Goal: Information Seeking & Learning: Find contact information

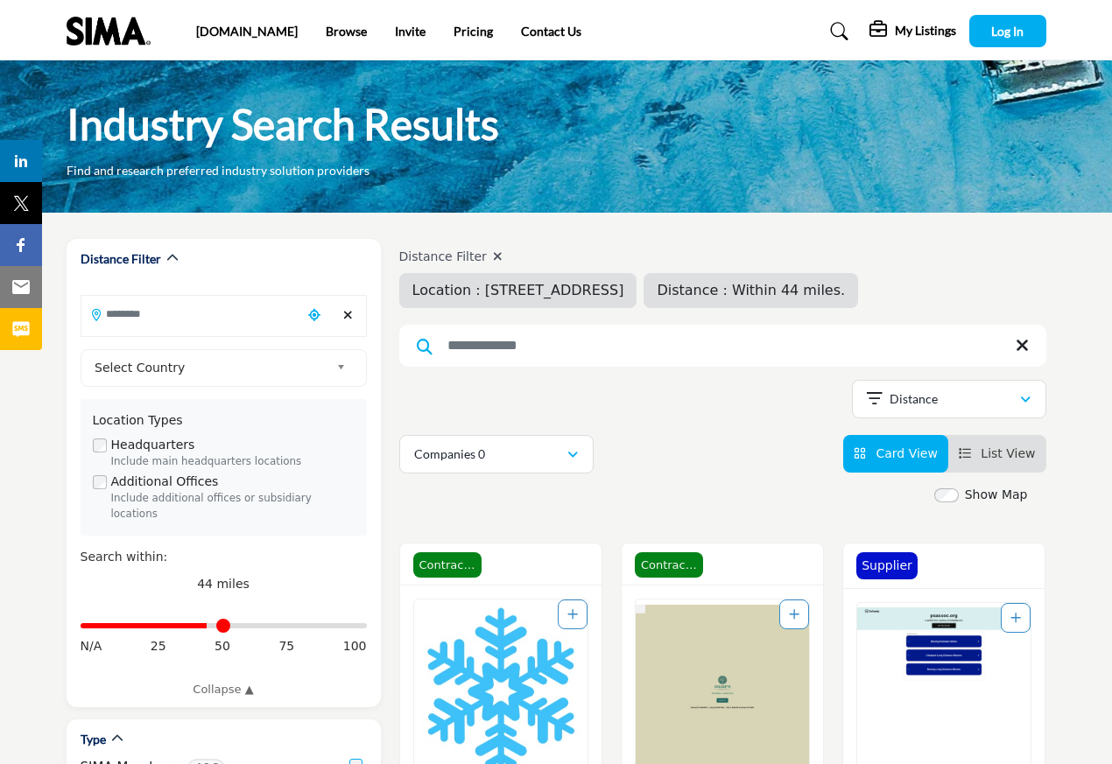
type input "**********"
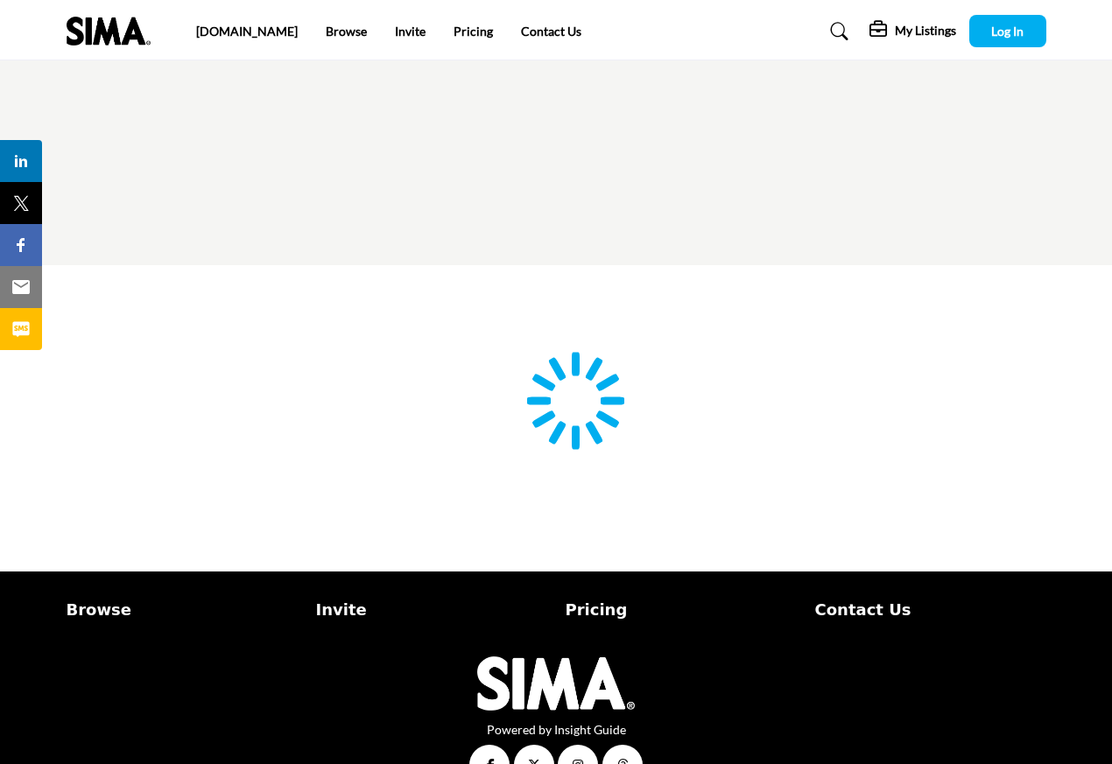
type input "**********"
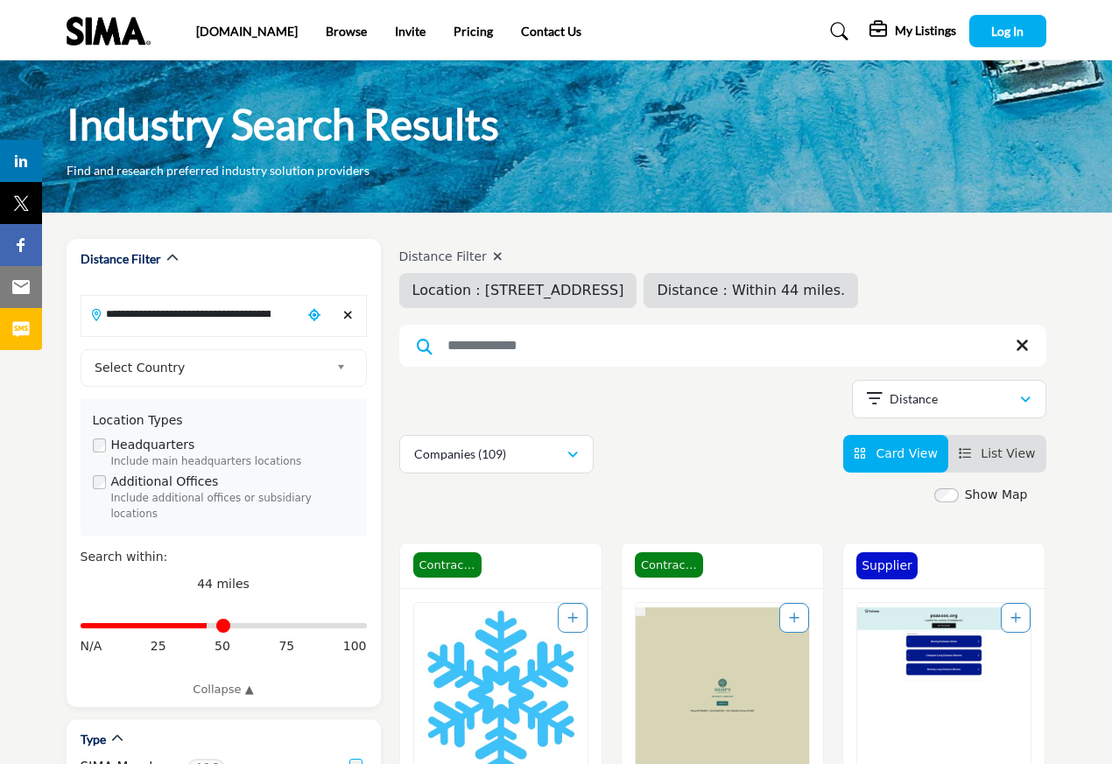
click at [496, 661] on img "Open Listing in new tab" at bounding box center [500, 695] width 173 height 184
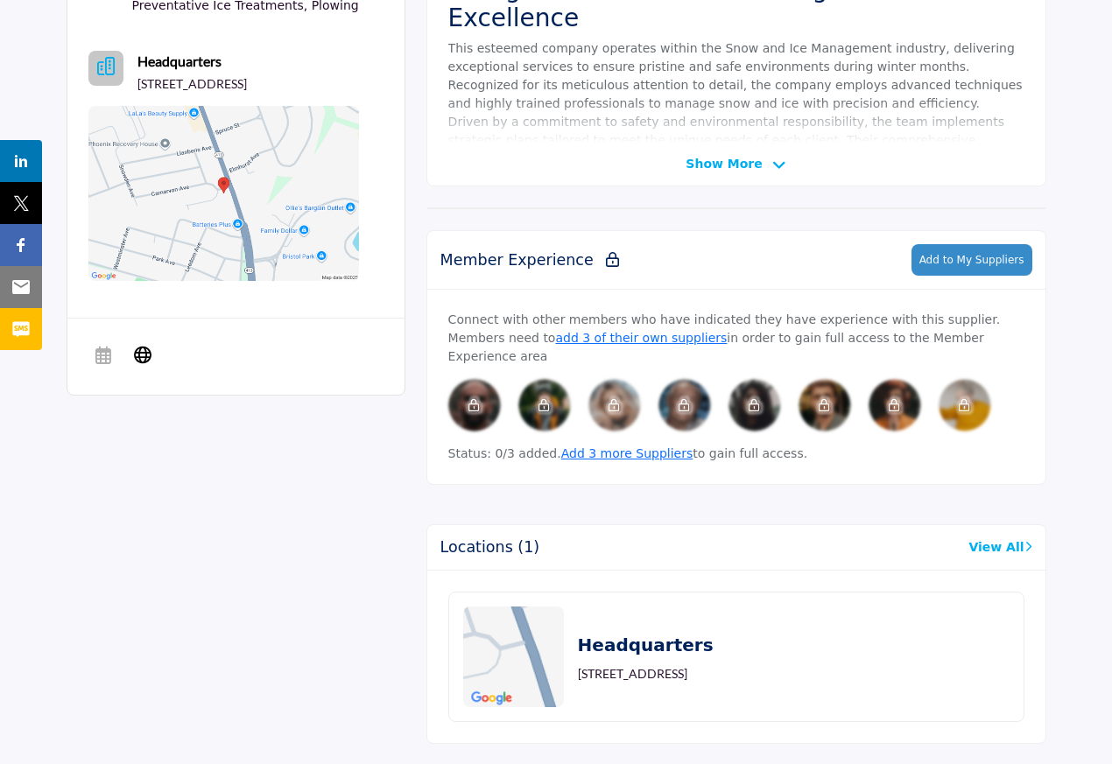
scroll to position [735, 0]
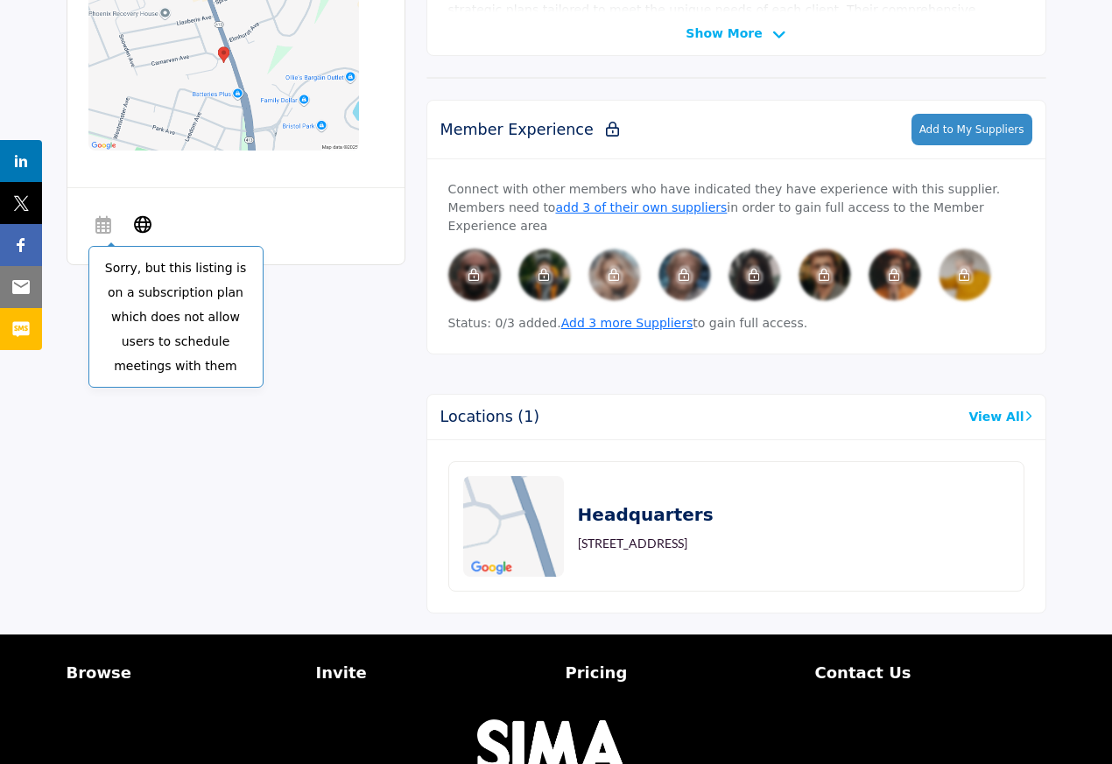
click at [114, 244] on div "Sorry, but this listing is on a subscription plan which does not allow users to…" at bounding box center [103, 226] width 30 height 35
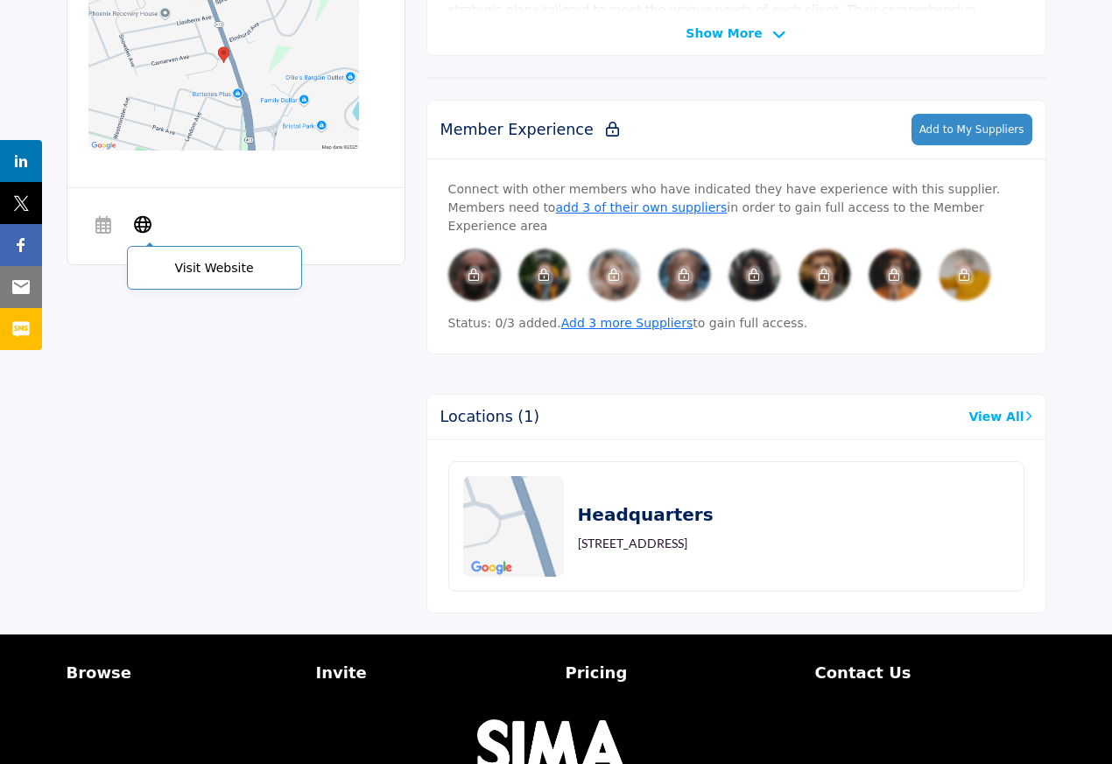
click at [142, 235] on icon at bounding box center [143, 224] width 18 height 21
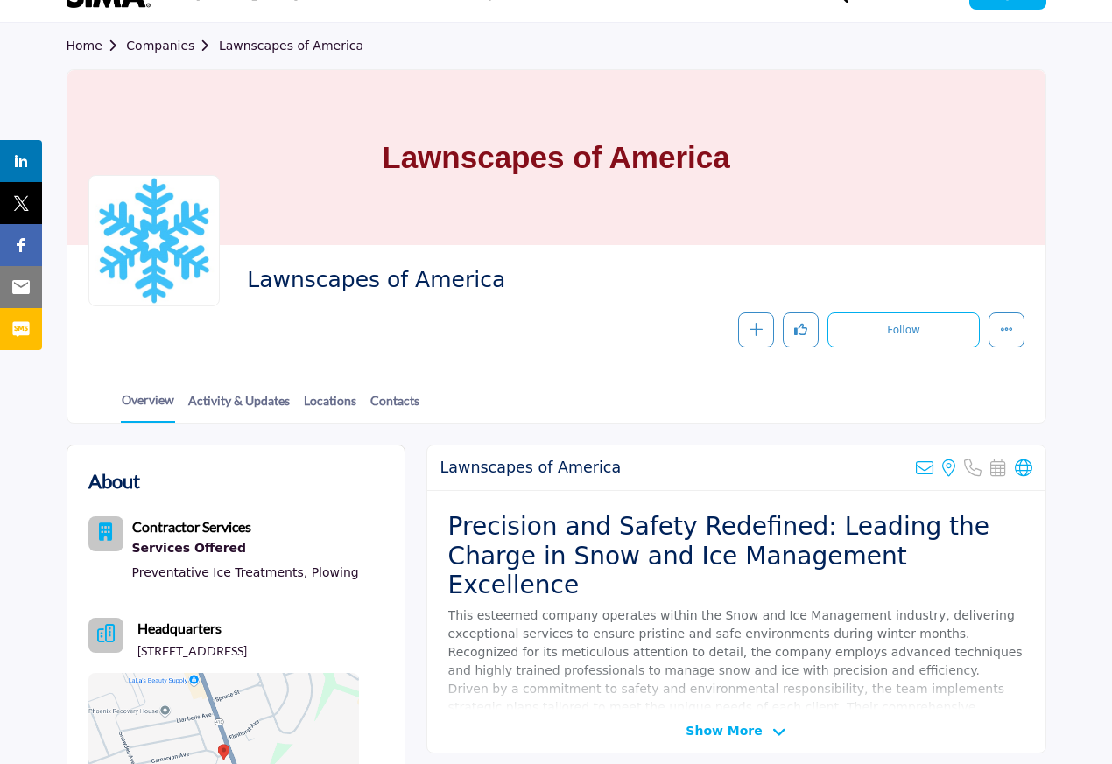
scroll to position [0, 0]
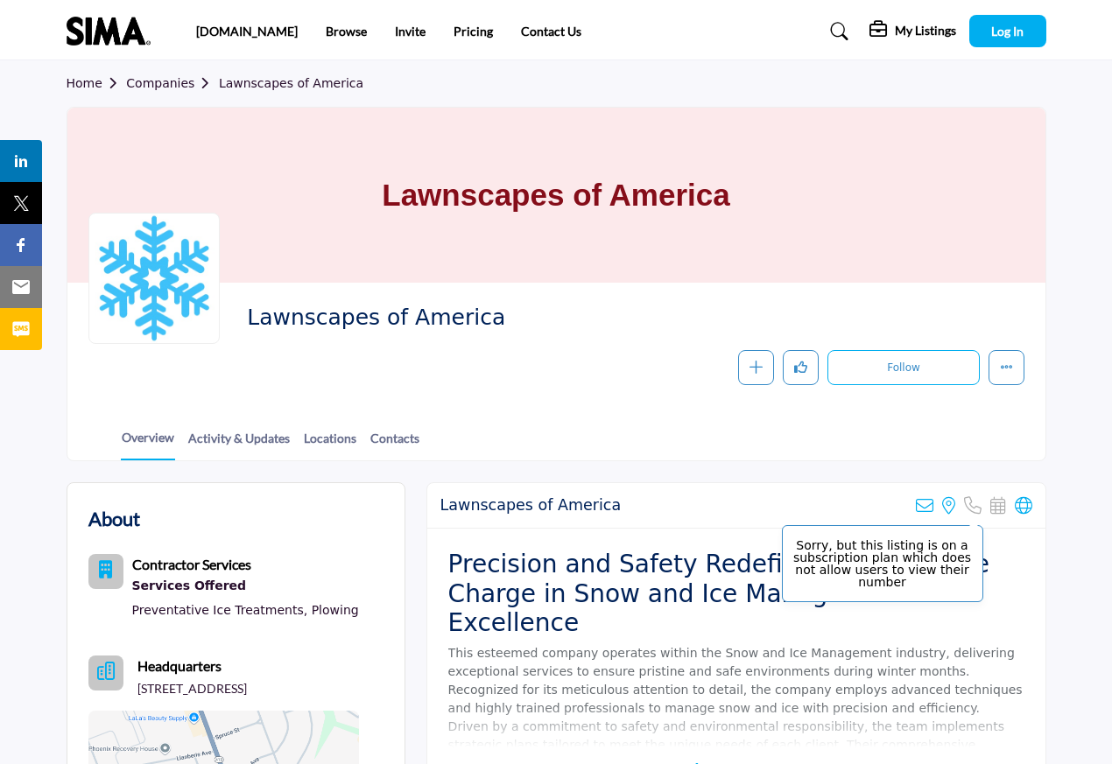
click at [970, 500] on icon at bounding box center [973, 506] width 18 height 18
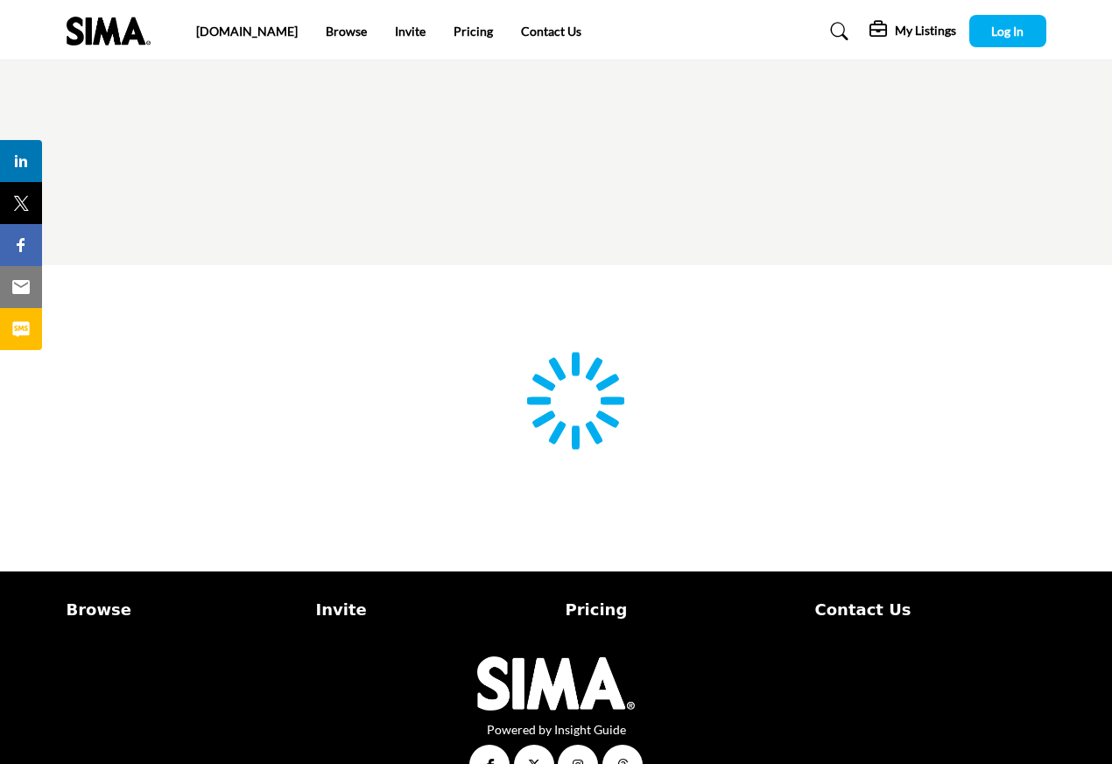
type input "**********"
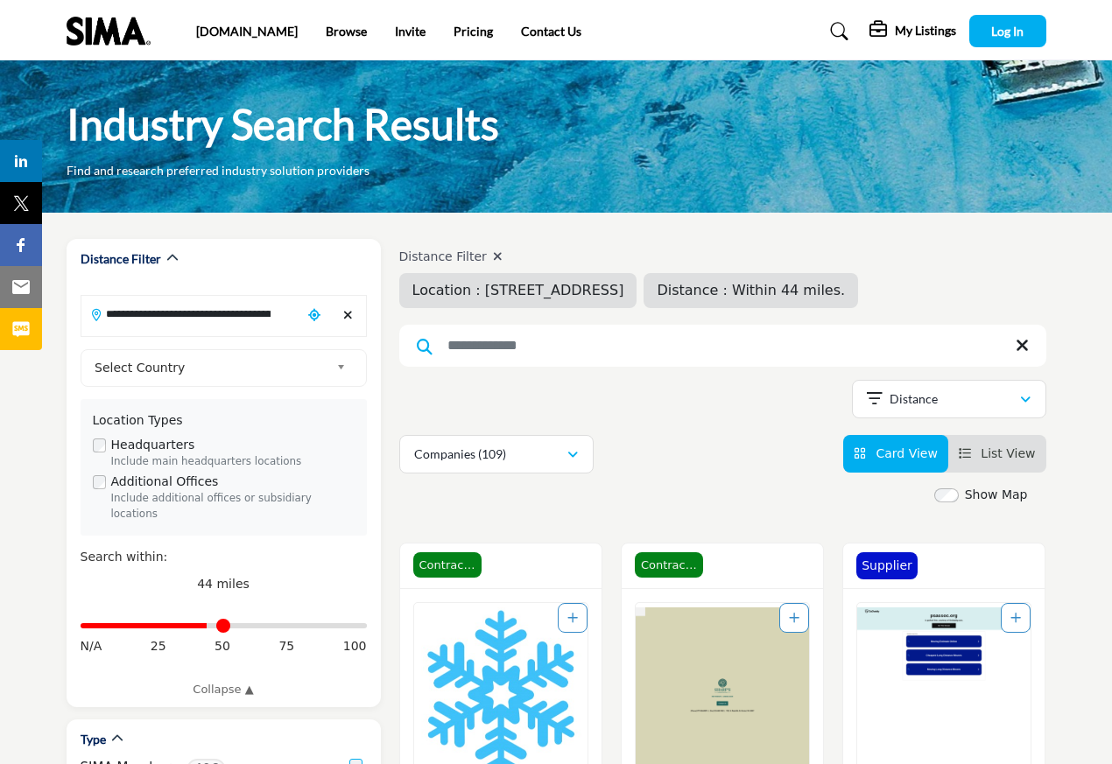
click at [727, 626] on img "Open Listing in new tab" at bounding box center [721, 695] width 173 height 184
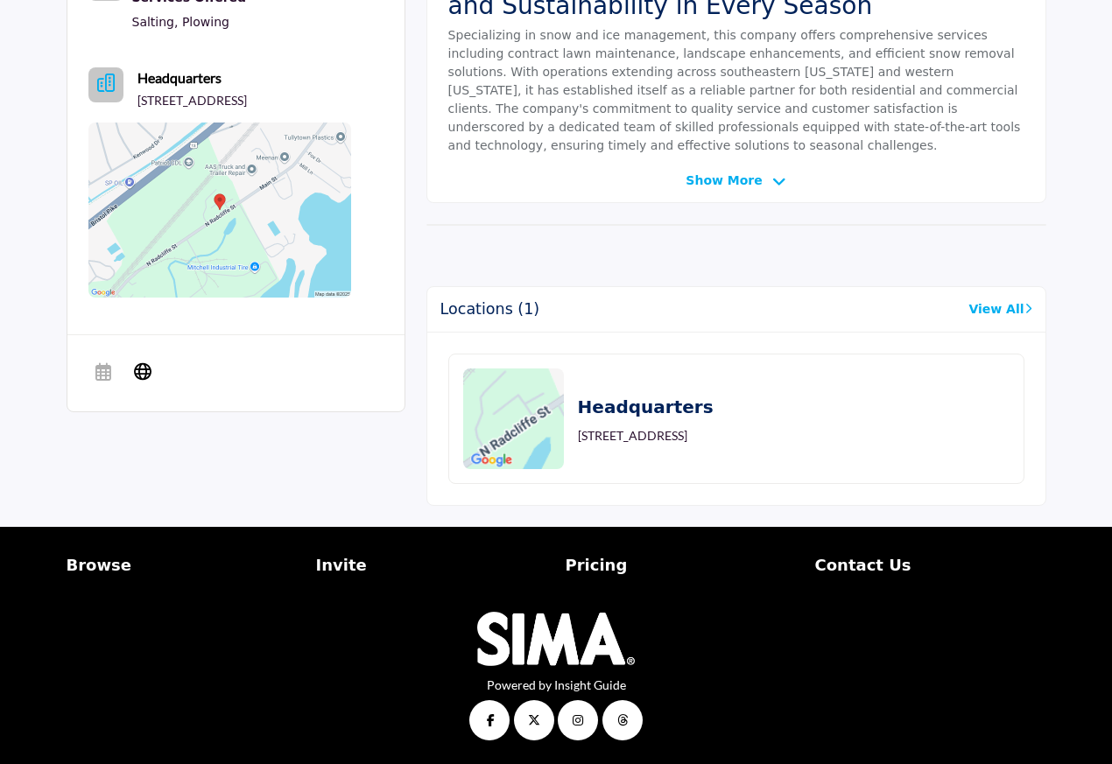
scroll to position [589, 0]
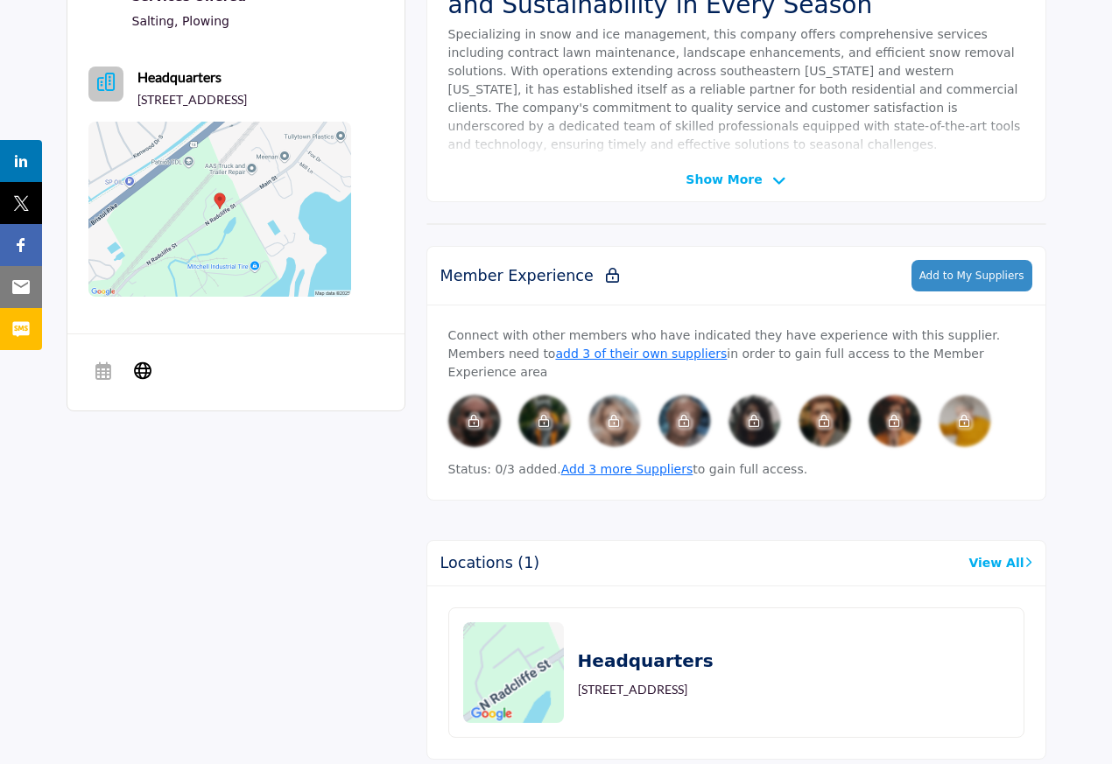
click at [146, 411] on div "Sorry, but this listing is on a subscription plan which does not allow users to…" at bounding box center [235, 372] width 337 height 78
click at [175, 382] on div "Sorry, but this listing is on a subscription plan which does not allow users to…" at bounding box center [235, 372] width 337 height 78
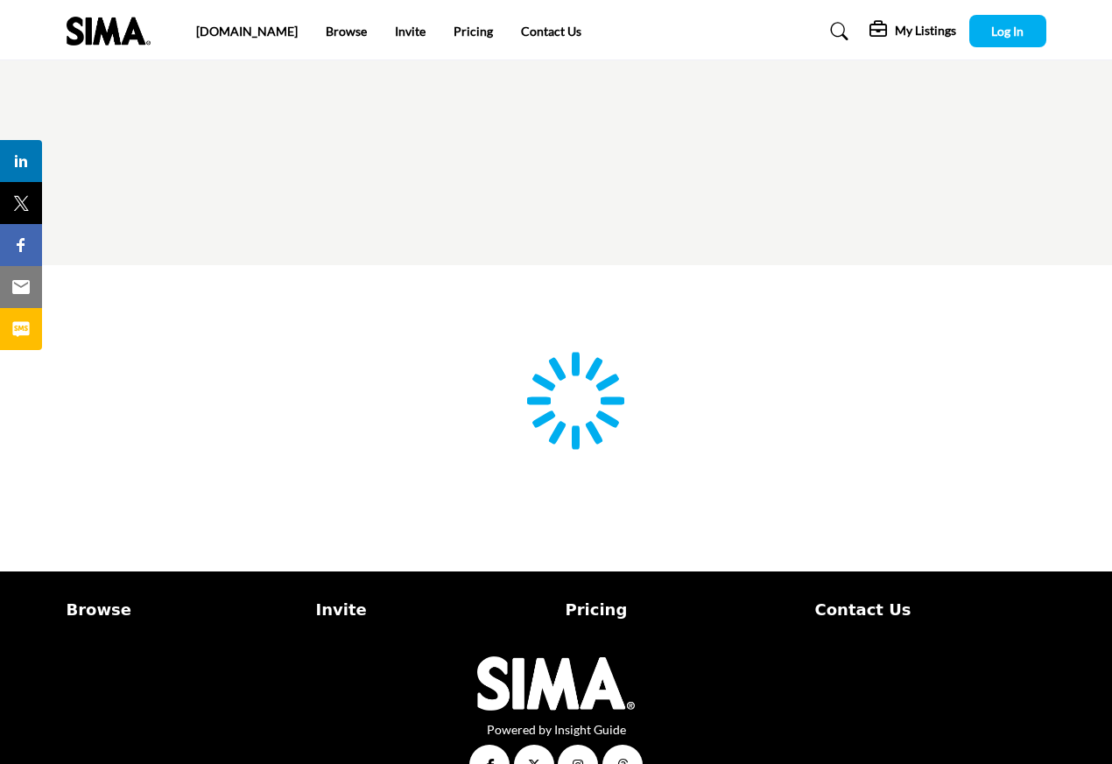
type input "**********"
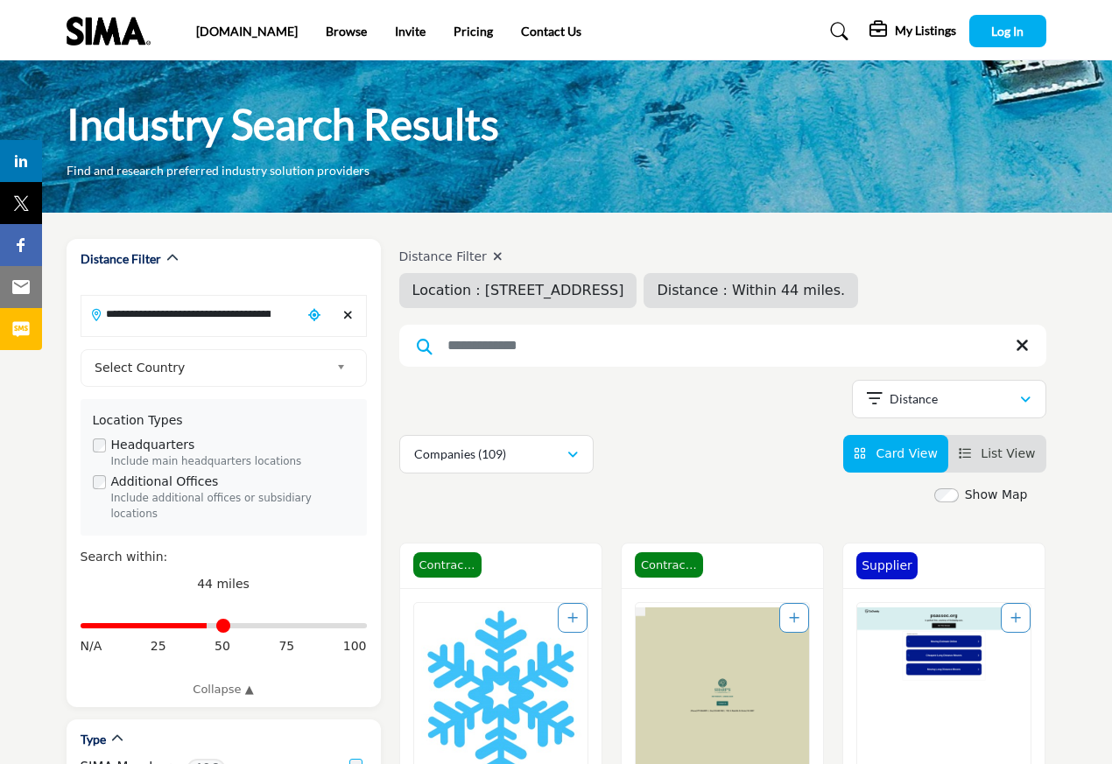
click at [895, 626] on img "Open Listing in new tab" at bounding box center [943, 695] width 173 height 184
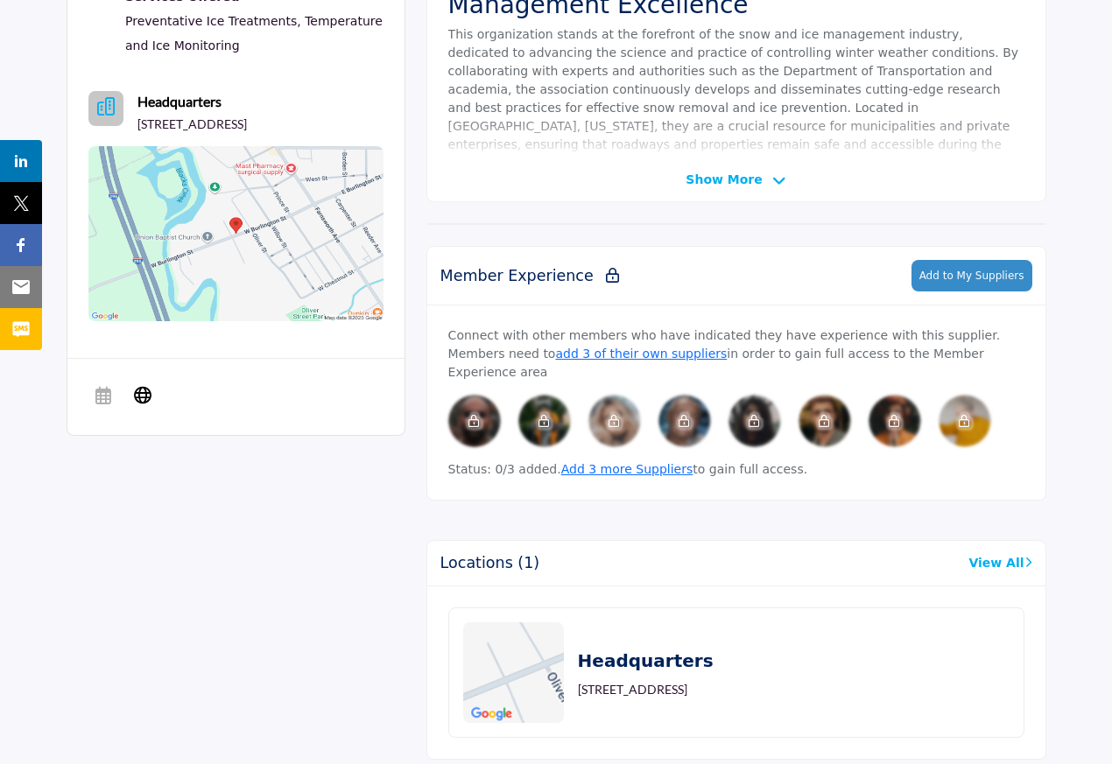
scroll to position [589, 0]
click at [142, 405] on icon at bounding box center [143, 394] width 18 height 21
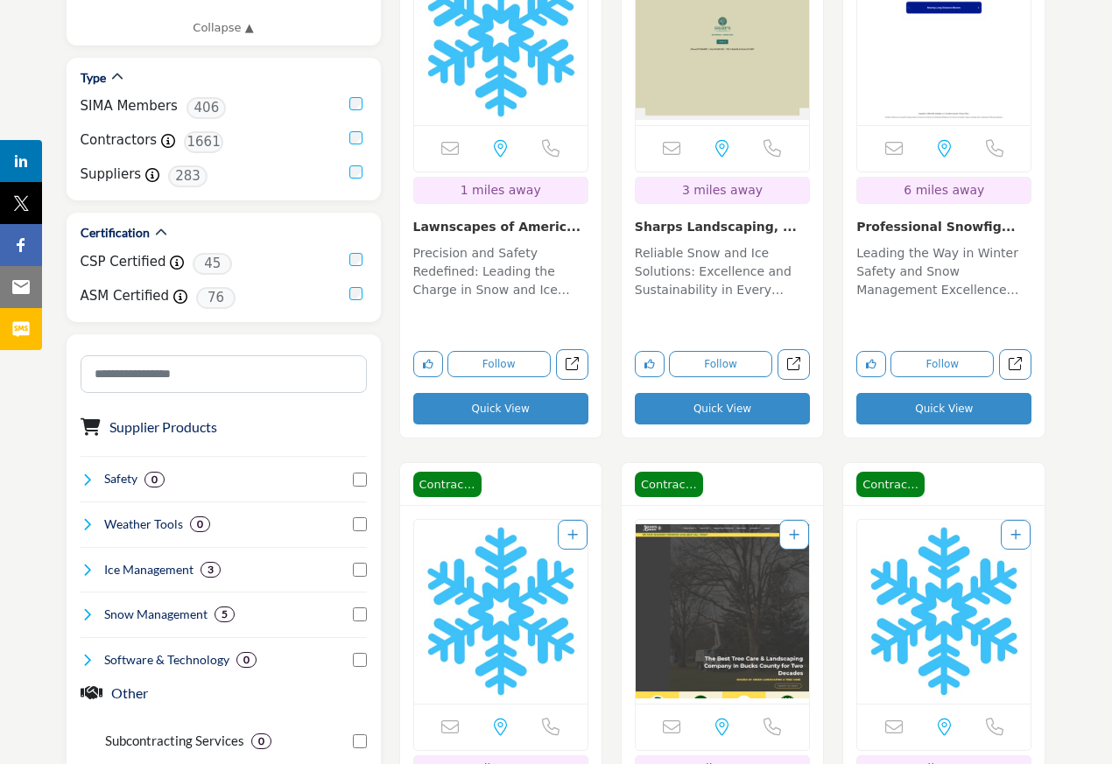
scroll to position [735, 0]
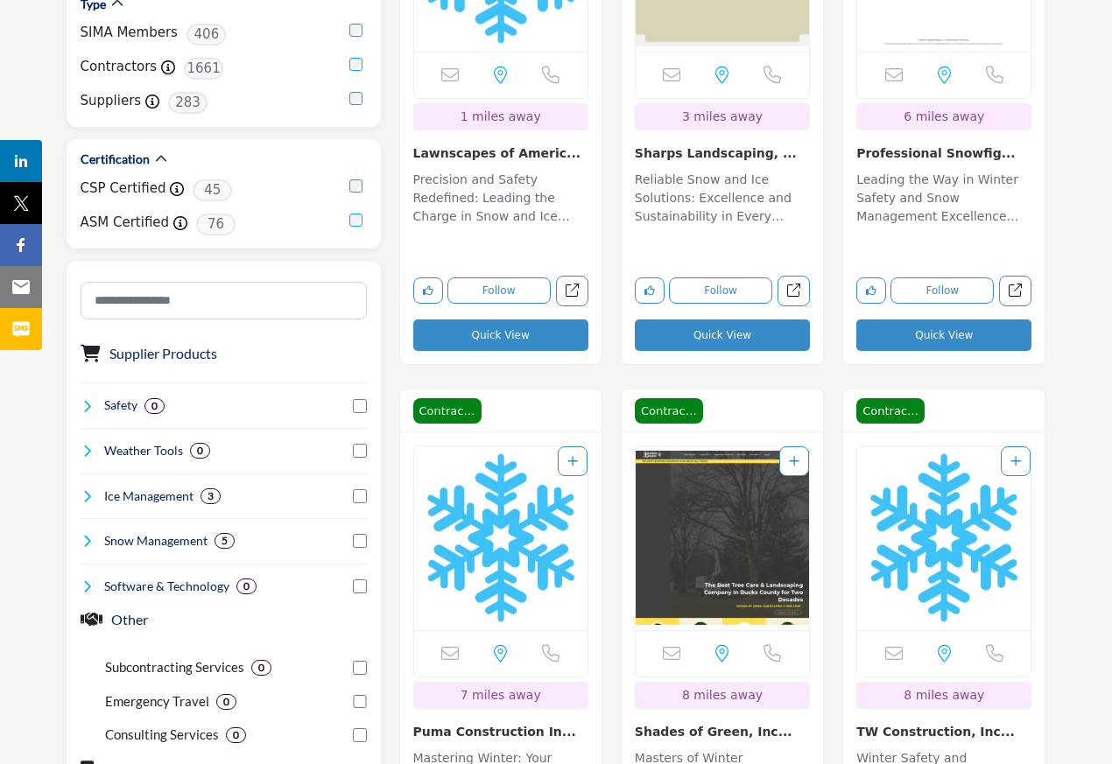
click at [792, 484] on img "Open Listing in new tab" at bounding box center [721, 538] width 173 height 184
click at [790, 462] on icon "Add To List" at bounding box center [794, 461] width 11 height 12
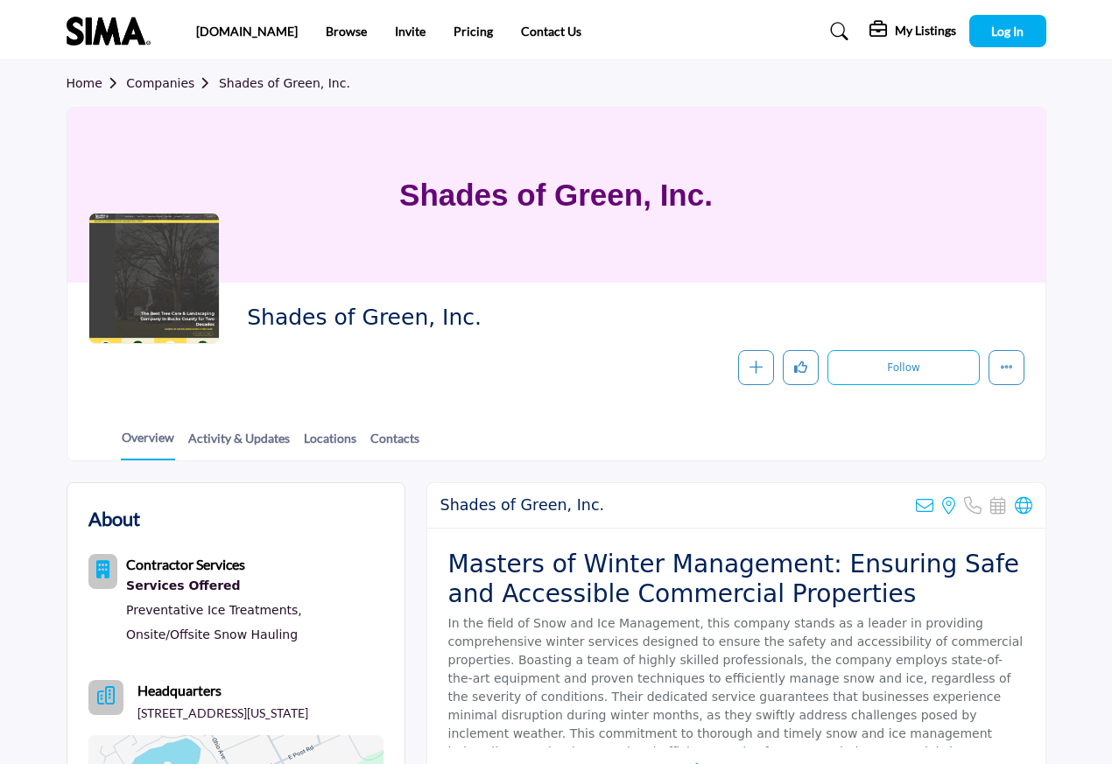
click at [0, 0] on div at bounding box center [0, 0] width 0 height 0
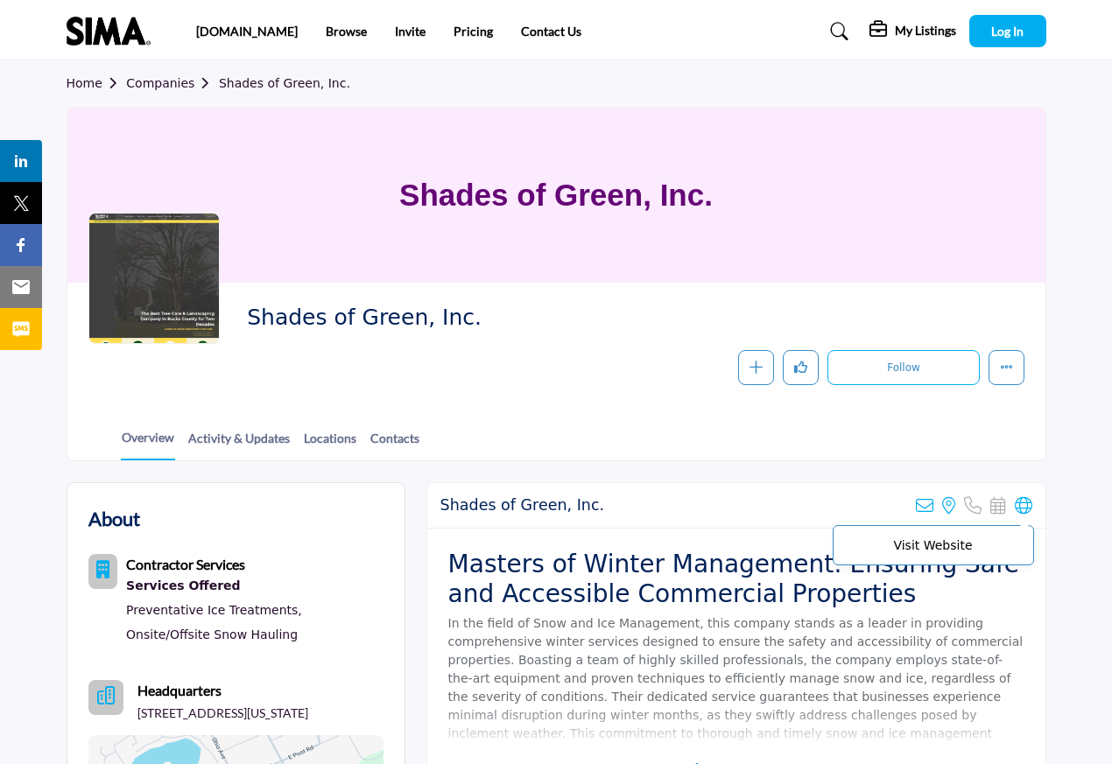
click at [1016, 509] on icon at bounding box center [1023, 506] width 18 height 18
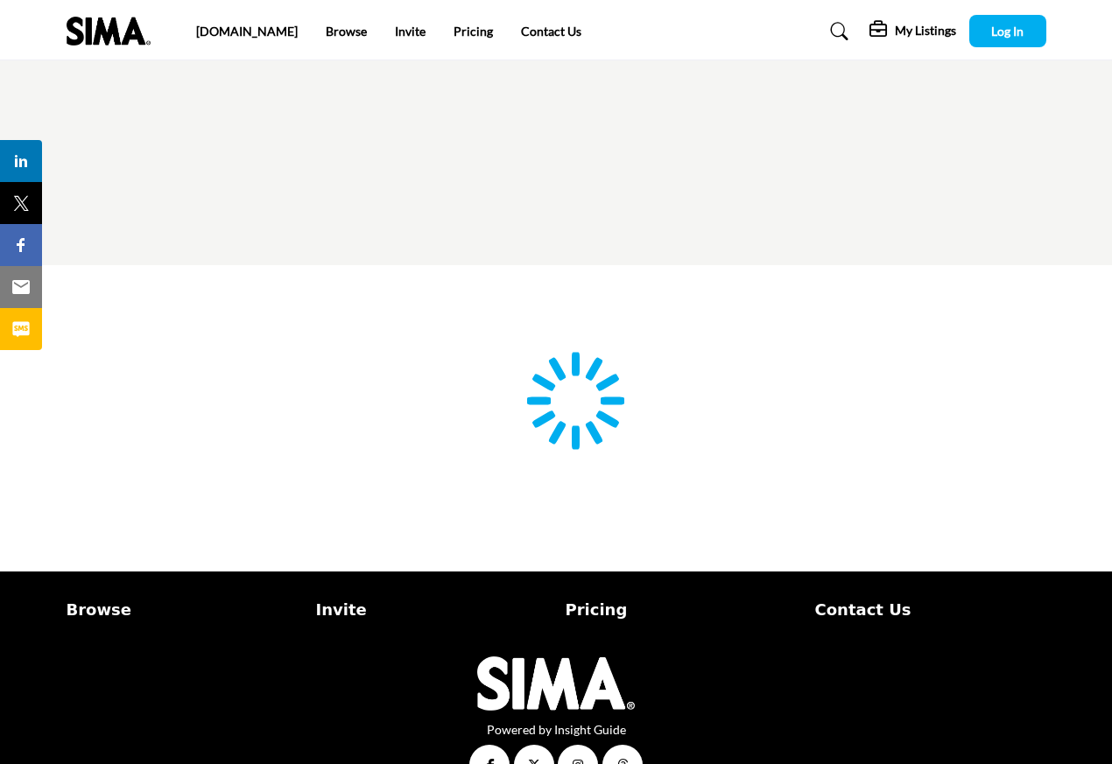
type input "**********"
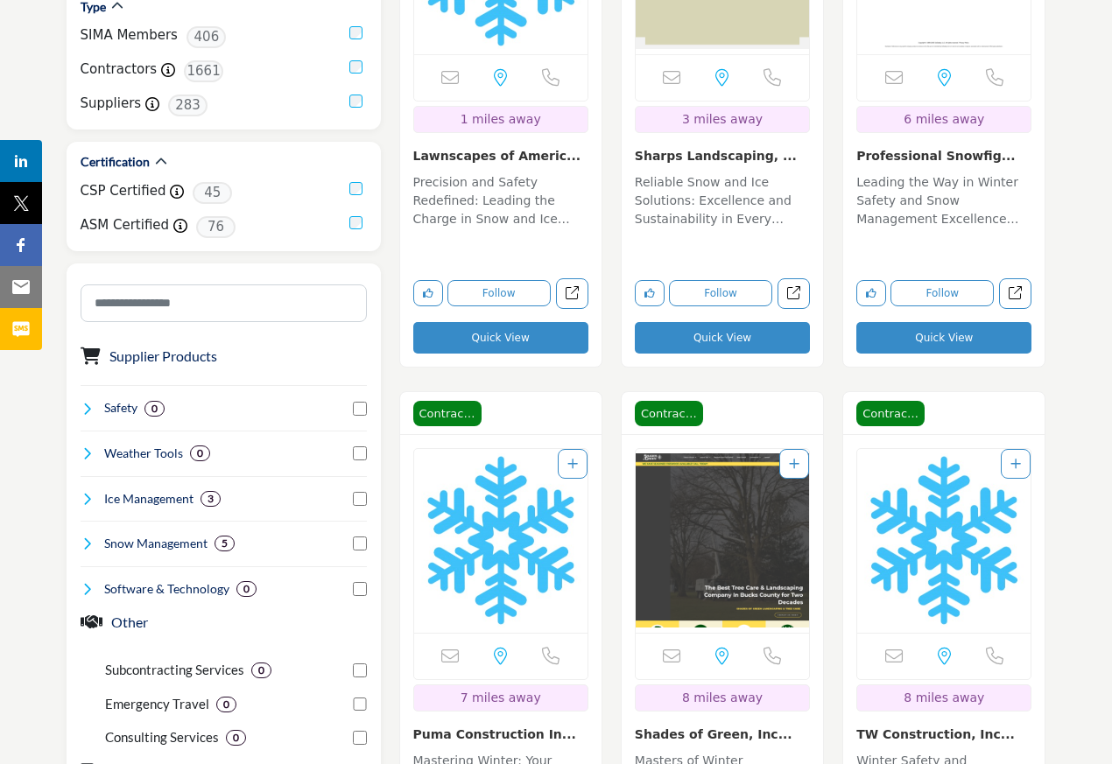
scroll to position [735, 0]
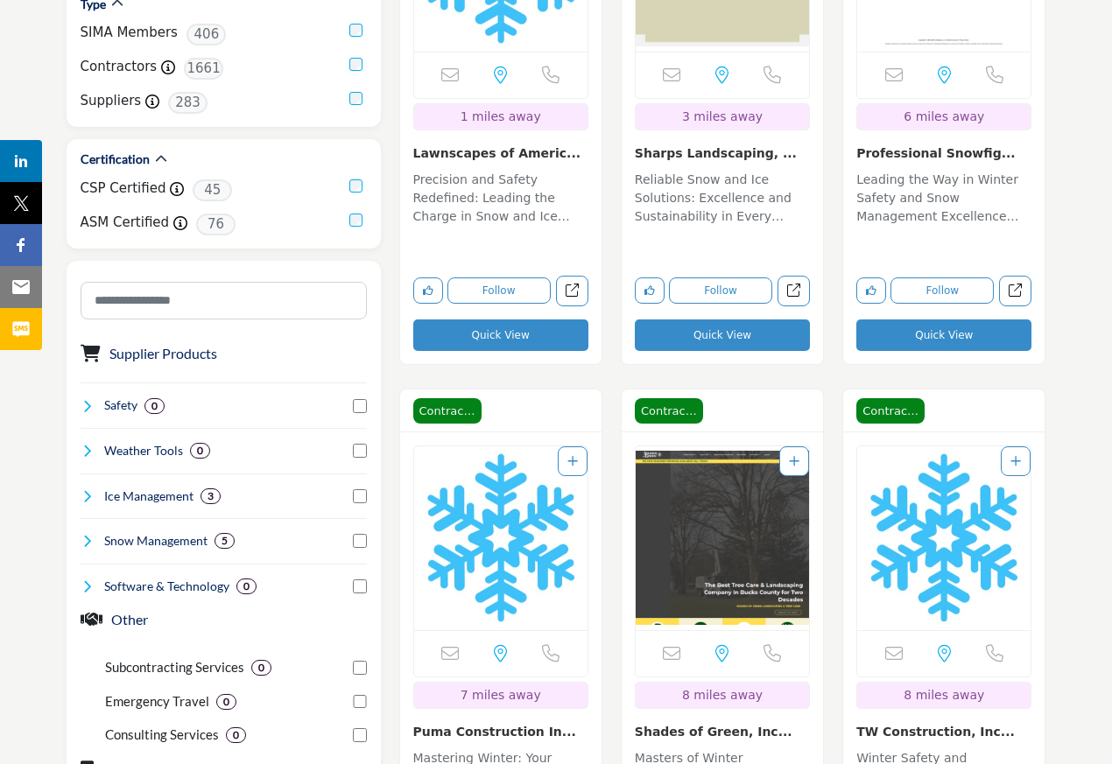
click at [558, 481] on img "Open Listing in new tab" at bounding box center [500, 538] width 173 height 184
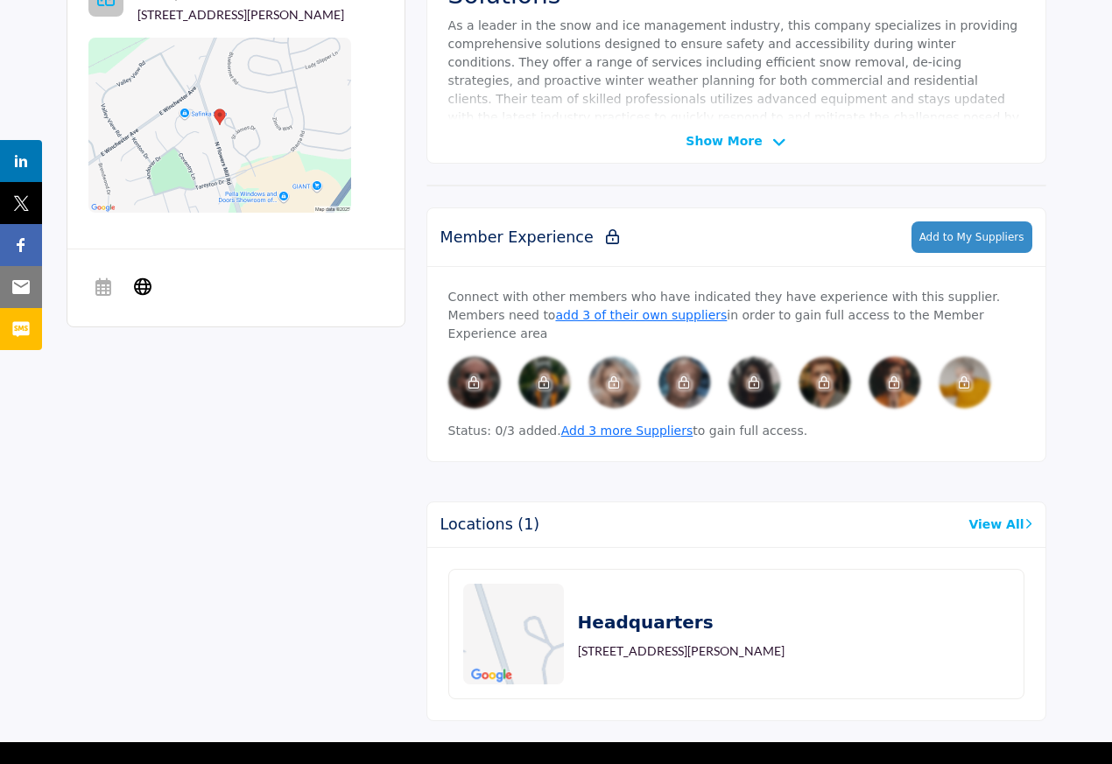
scroll to position [630, 0]
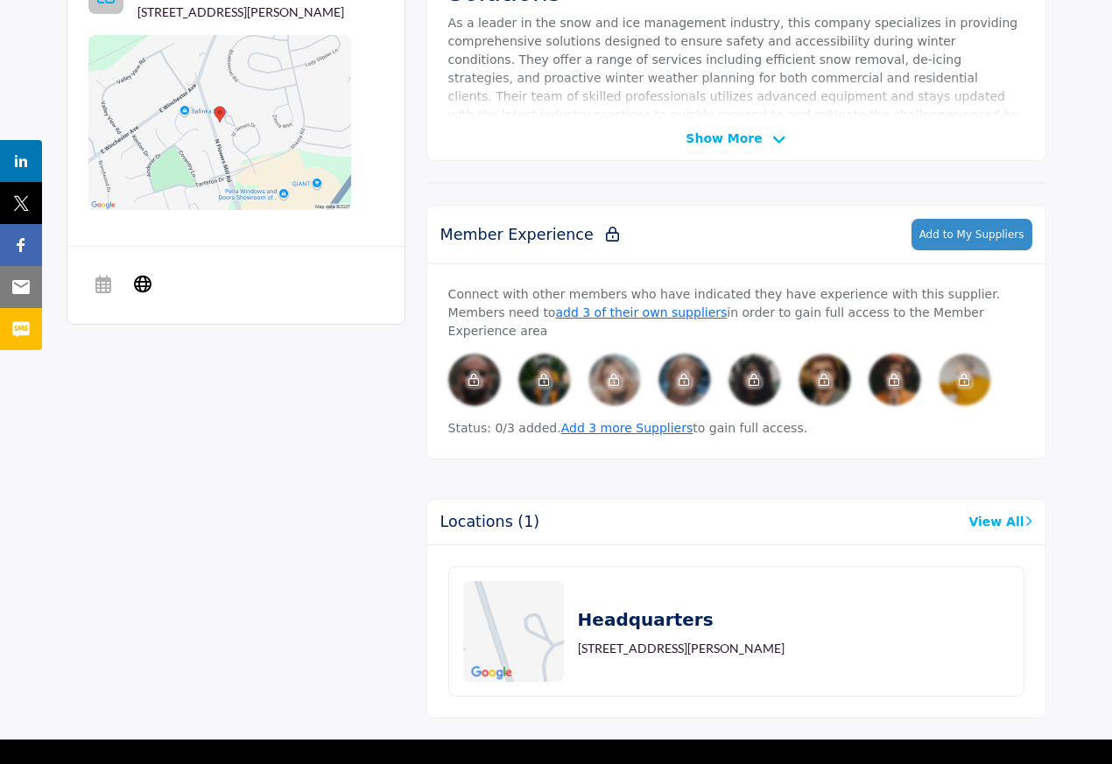
click at [119, 303] on div "Sorry, but this listing is on a subscription plan which does not allow users to…" at bounding box center [123, 285] width 70 height 35
click at [142, 293] on icon at bounding box center [143, 282] width 18 height 21
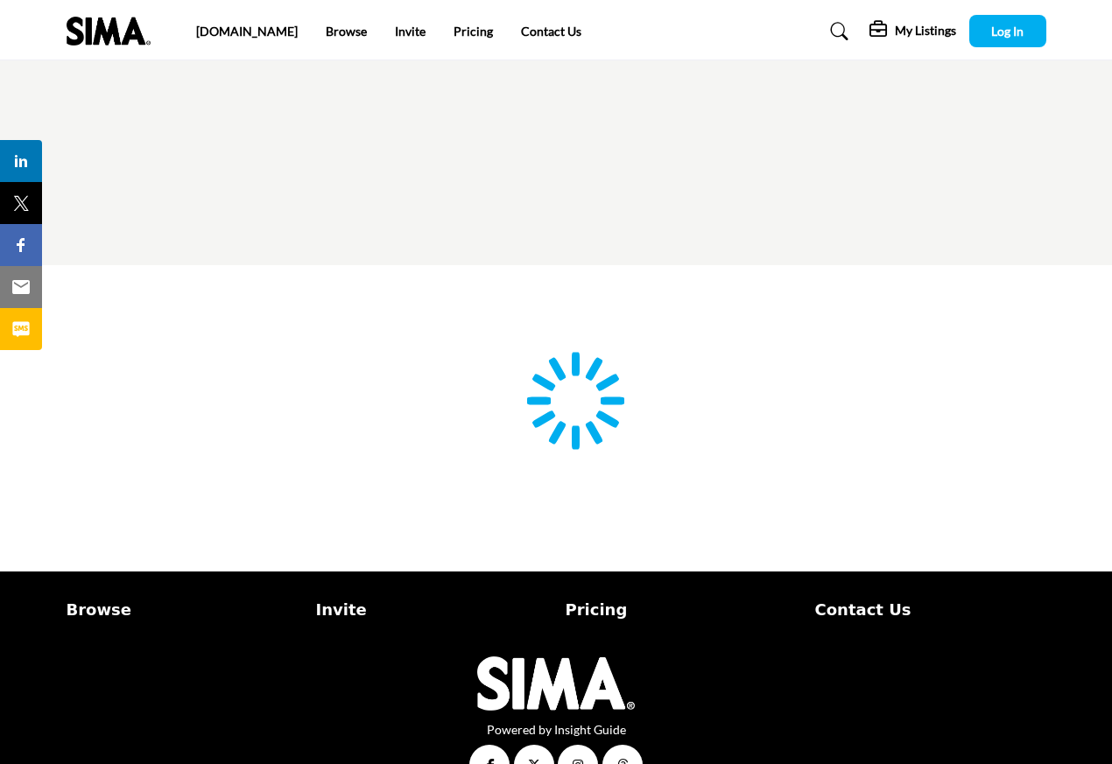
type input "**********"
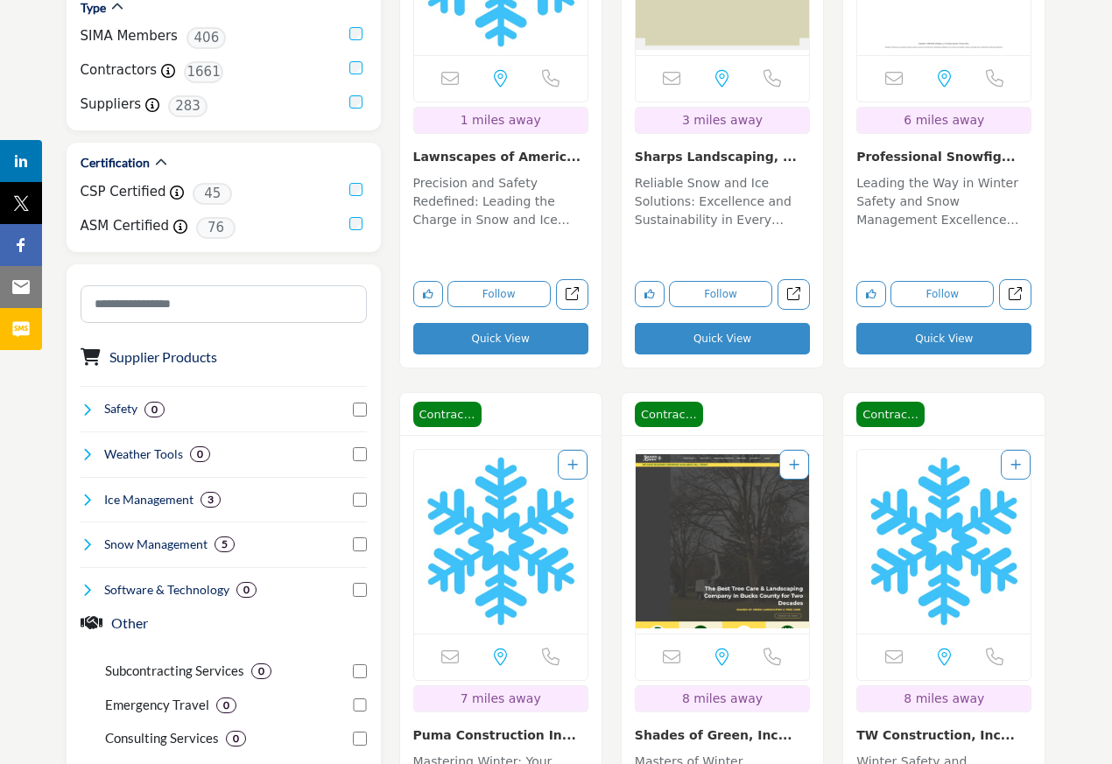
scroll to position [735, 0]
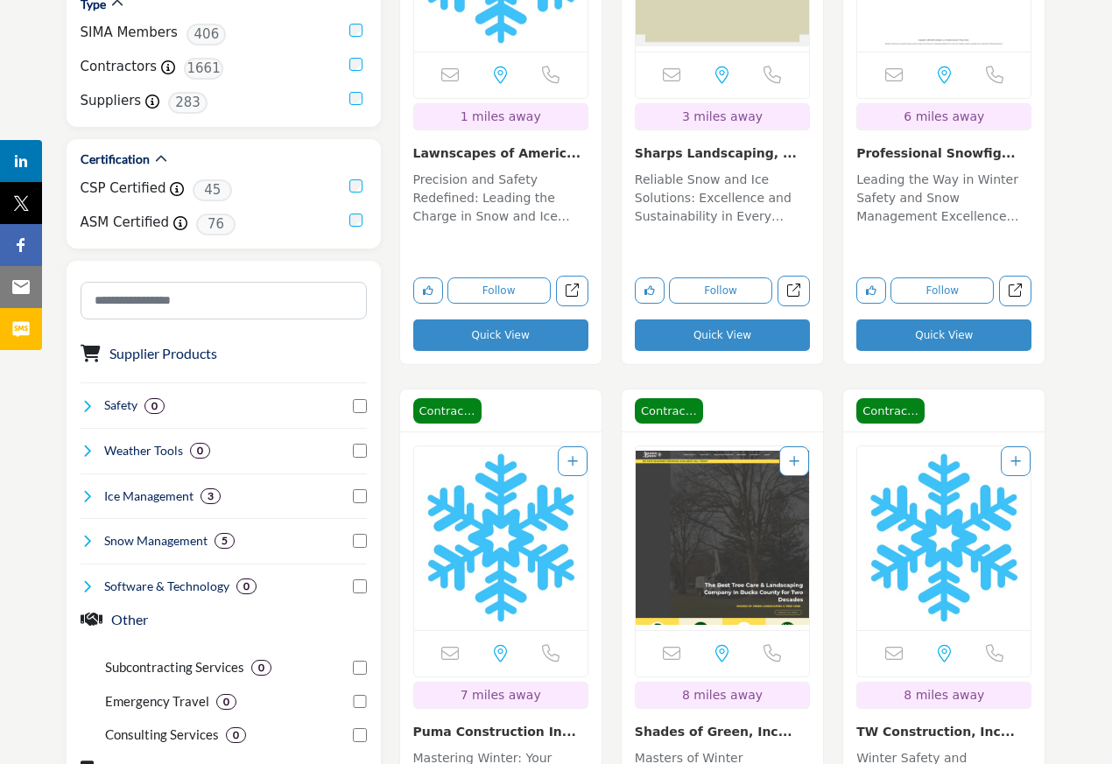
click at [958, 749] on p "Winter Safety and Excellence in Commercial Grounds Care Based in Morrisville, P…" at bounding box center [943, 778] width 175 height 59
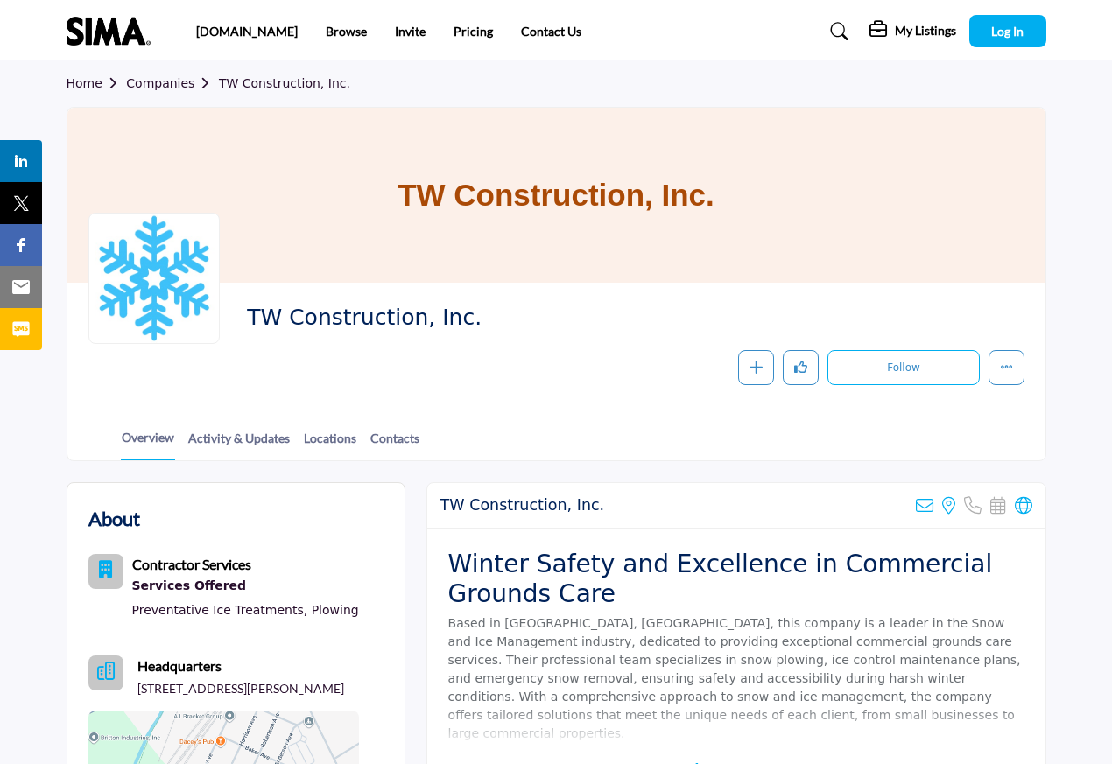
click at [1017, 509] on icon at bounding box center [1023, 506] width 18 height 18
